Goal: Check status: Check status

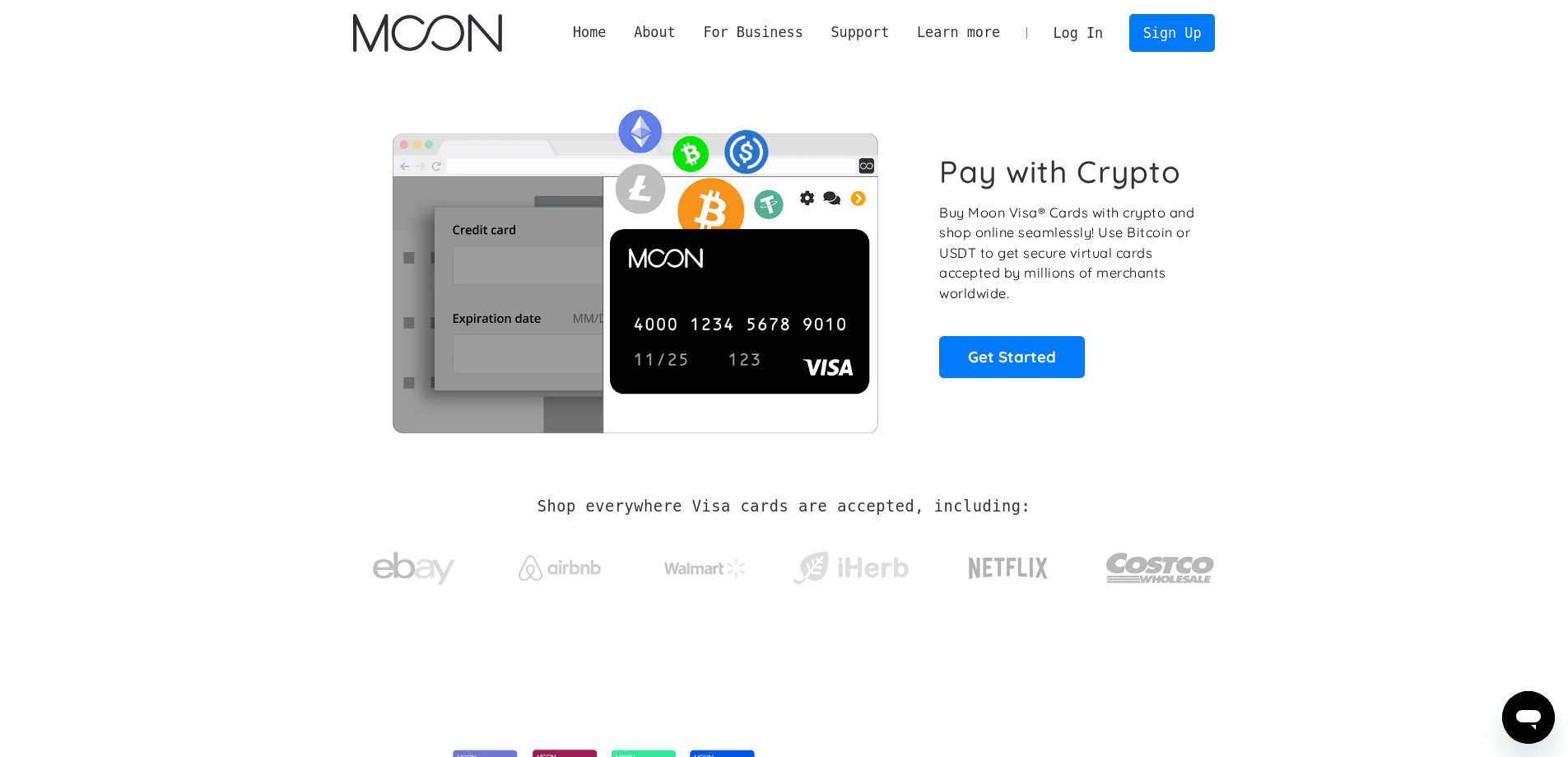
click at [1096, 23] on link "Log In" at bounding box center [1077, 33] width 77 height 37
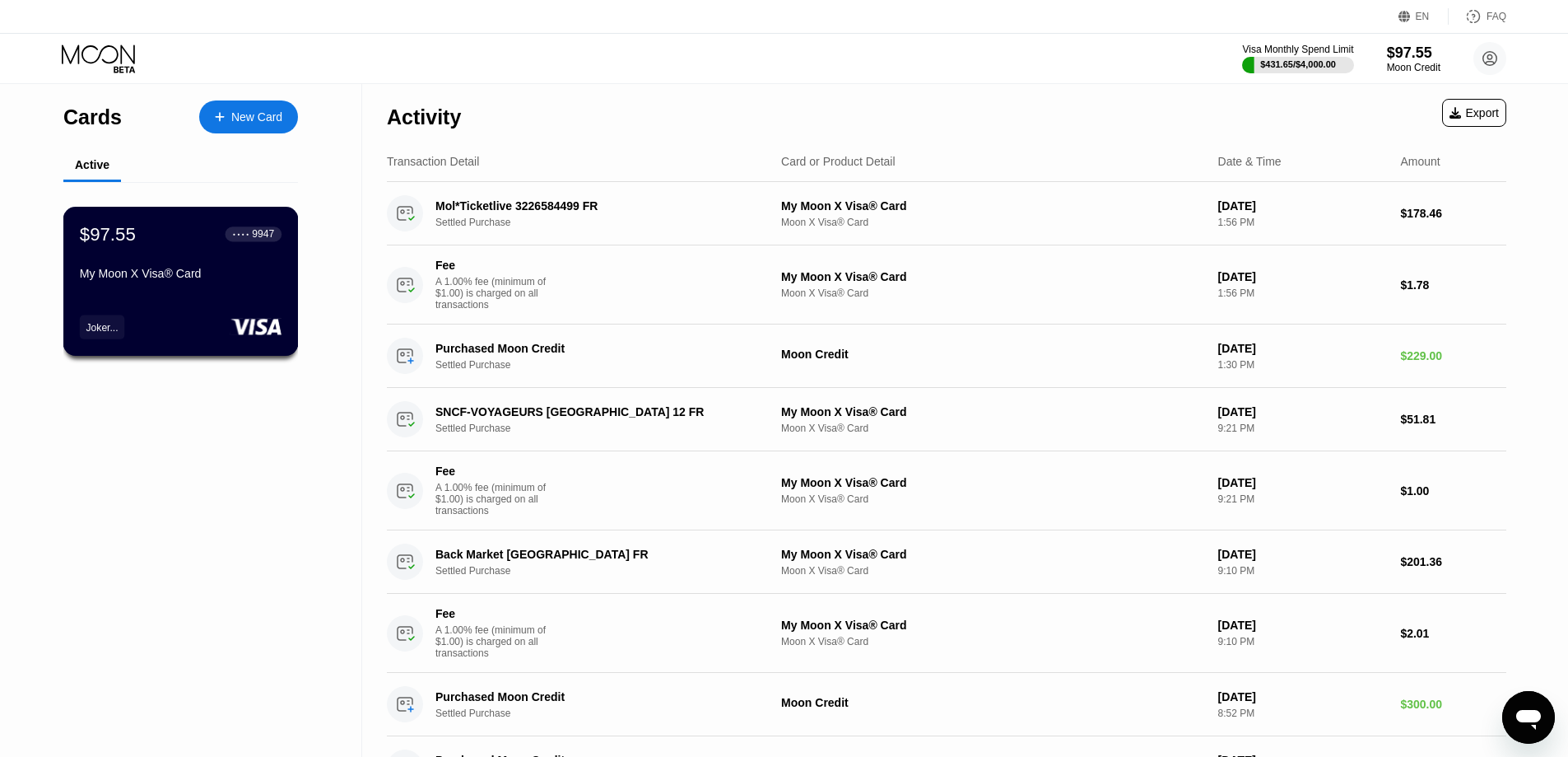
click at [180, 299] on div "$97.55 ● ● ● ● 9947 My Moon X Visa® Card Joker..." at bounding box center [181, 281] width 235 height 149
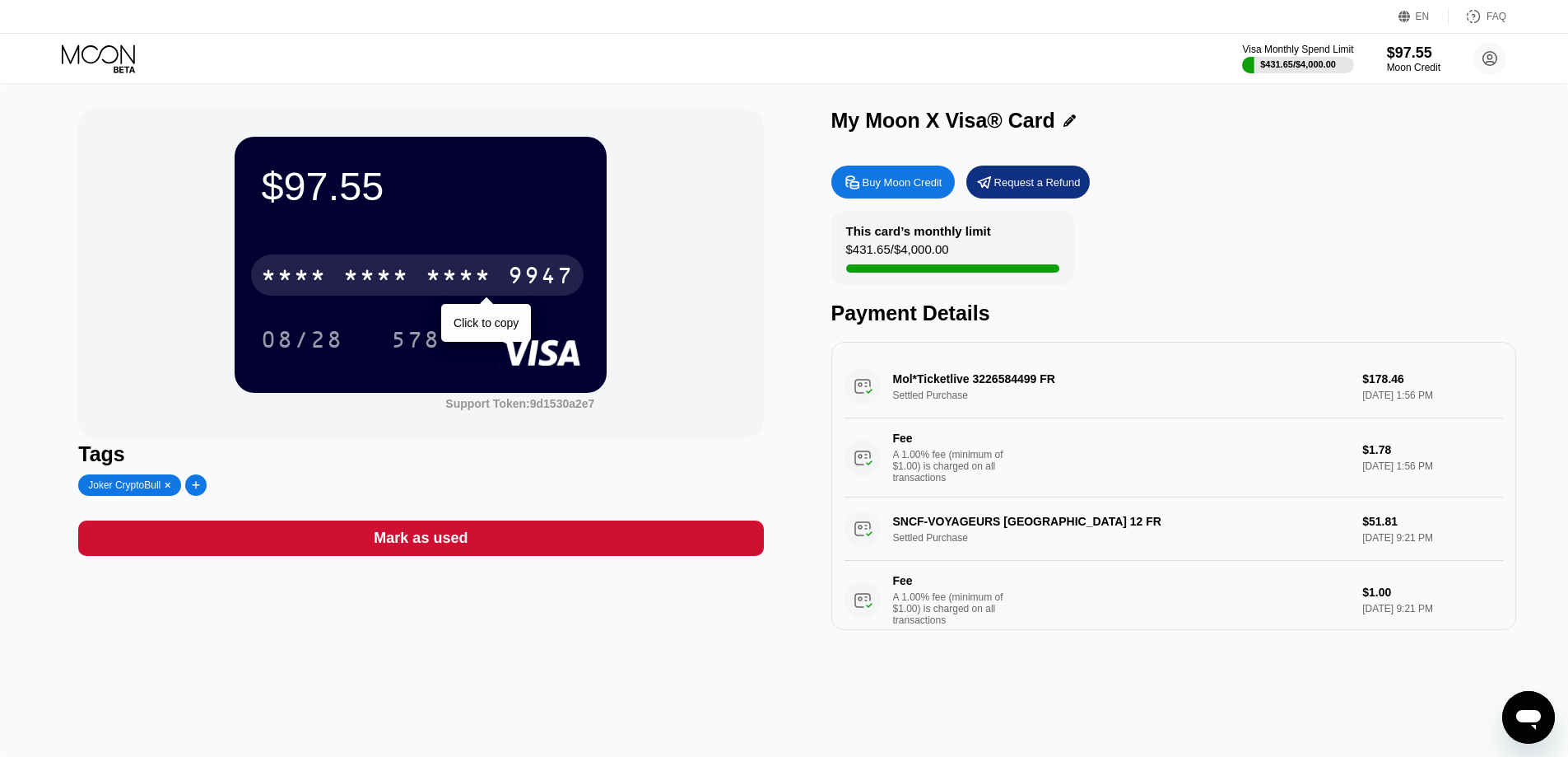
click at [365, 288] on div "* * * *" at bounding box center [376, 277] width 66 height 26
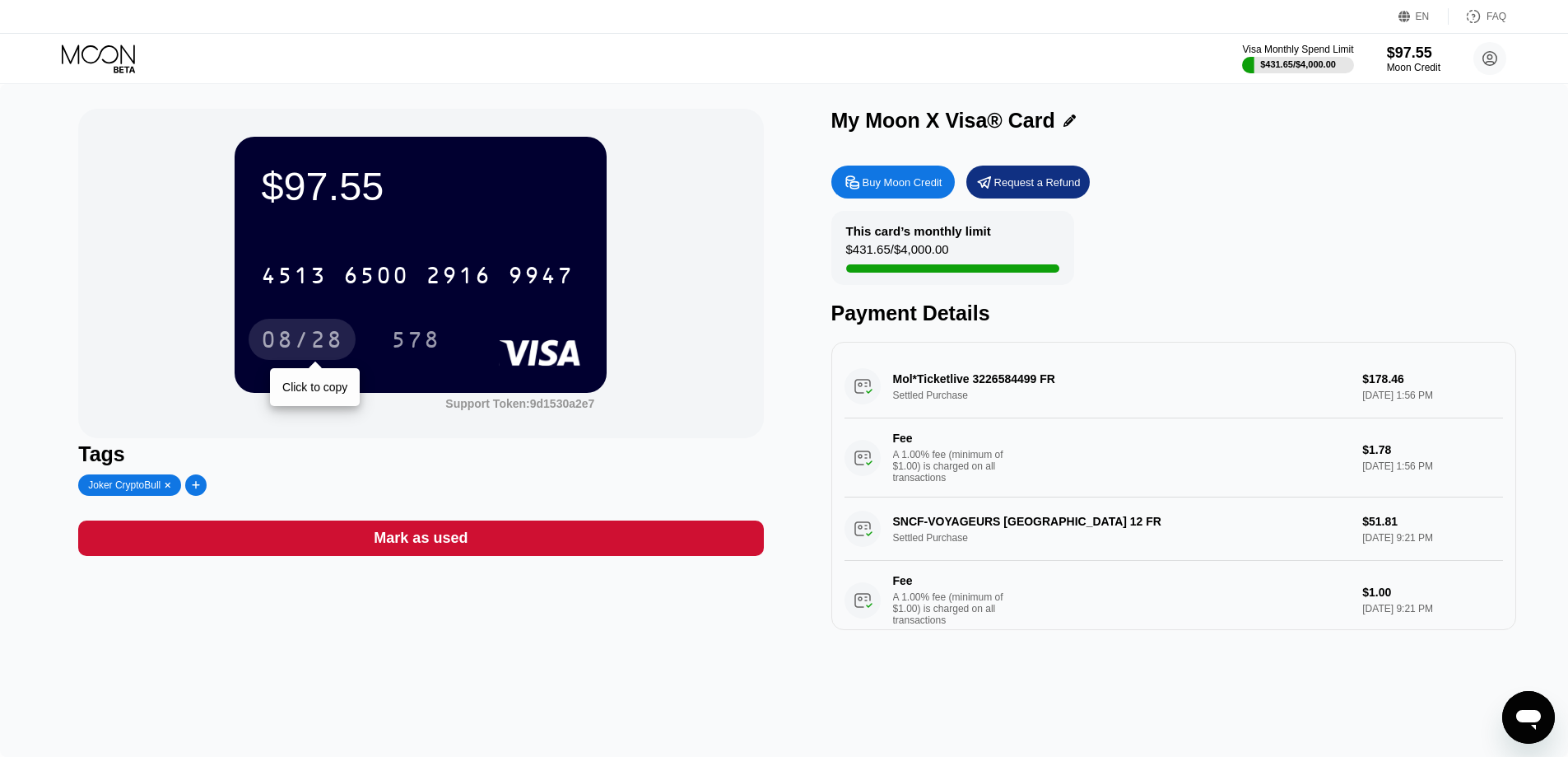
click at [316, 337] on div "08/28" at bounding box center [301, 342] width 83 height 26
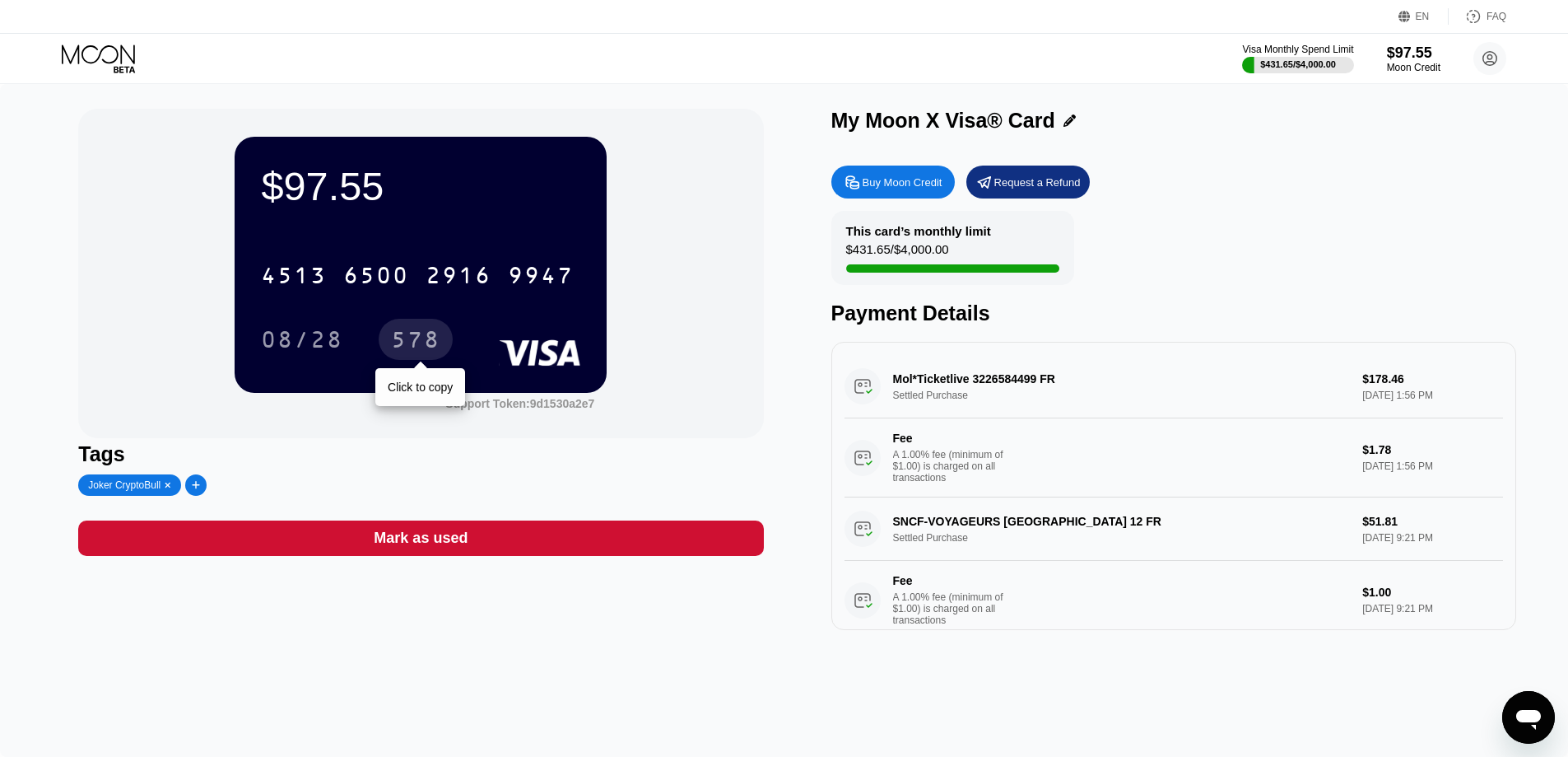
click at [418, 330] on div "578" at bounding box center [415, 339] width 74 height 41
